Goal: Information Seeking & Learning: Learn about a topic

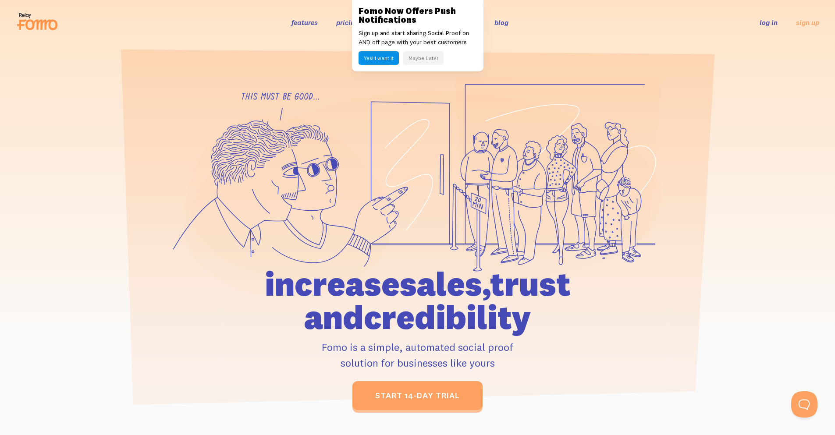
click at [417, 22] on h3 "Fomo Now Offers Push Notifications" at bounding box center [418, 16] width 118 height 18
click at [411, 58] on button "Maybe Later" at bounding box center [423, 58] width 40 height 14
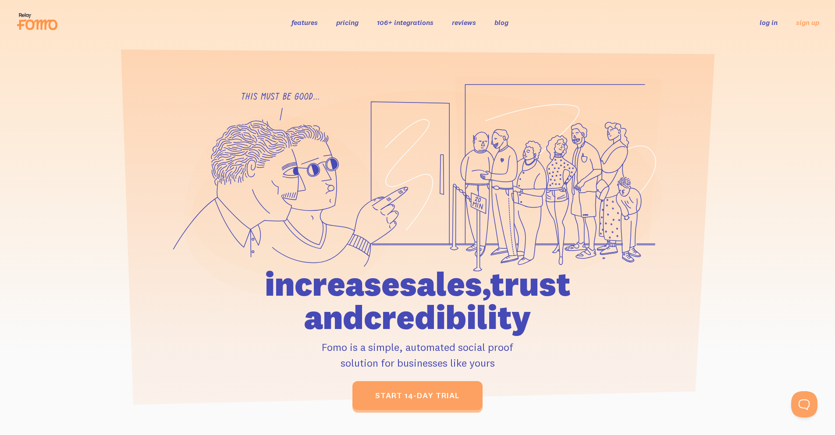
click at [409, 26] on link "106+ integrations" at bounding box center [405, 22] width 57 height 9
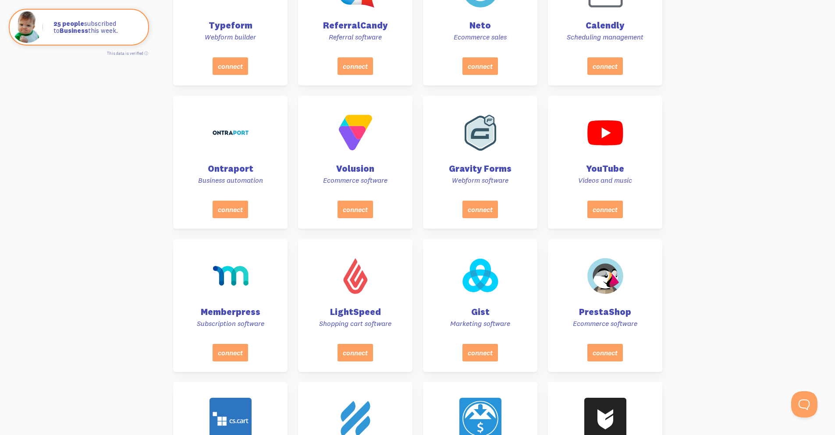
scroll to position [3852, 0]
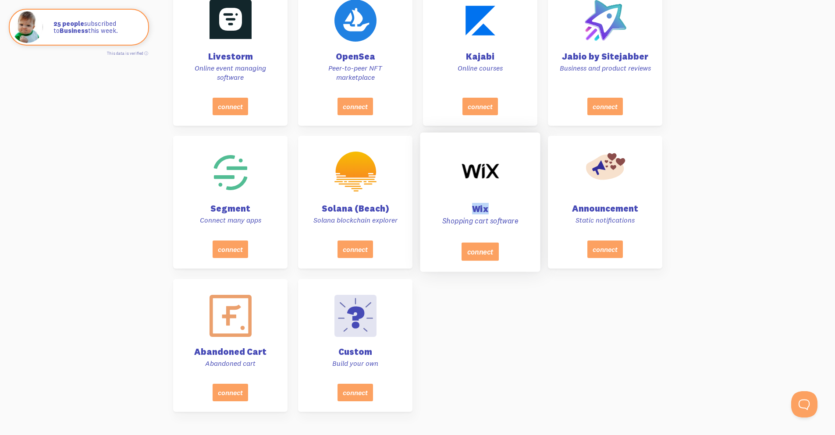
click at [468, 210] on div "Wix Shopping cart software" at bounding box center [480, 190] width 98 height 104
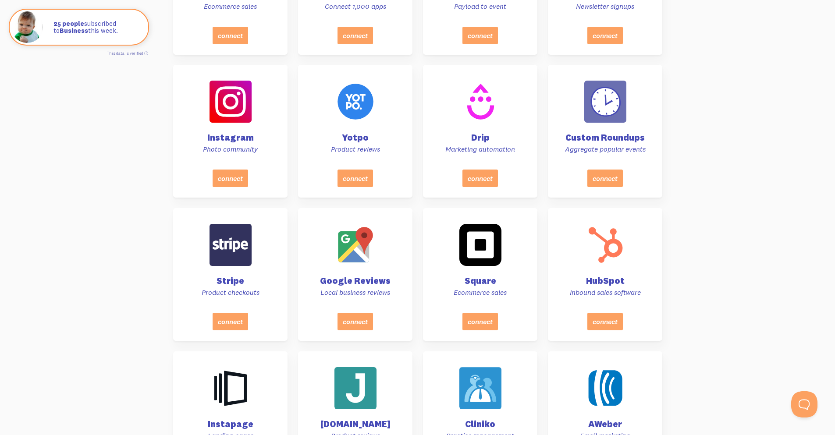
scroll to position [0, 0]
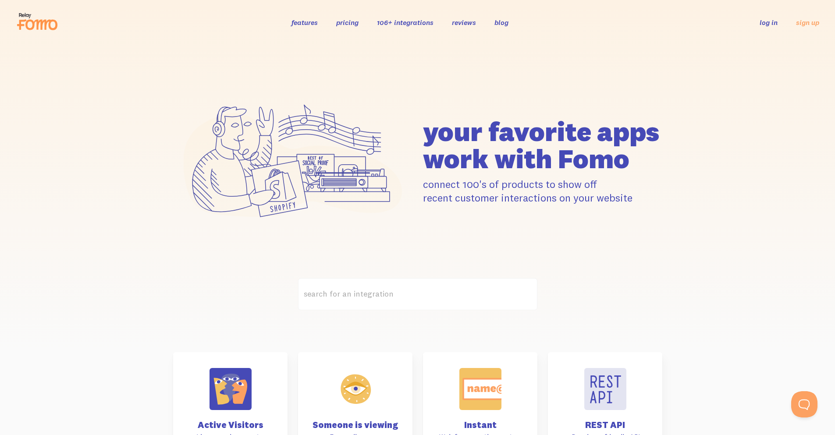
click at [307, 21] on link "features" at bounding box center [305, 22] width 26 height 9
